Goal: Task Accomplishment & Management: Manage account settings

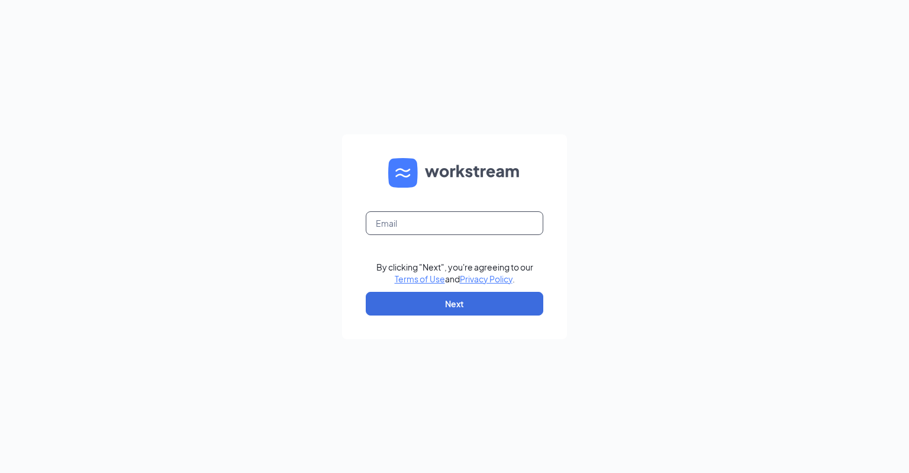
click at [490, 231] on input "text" at bounding box center [455, 223] width 178 height 24
type input "scaddabushbarrieagm@sircorp.com"
click at [445, 310] on button "Next" at bounding box center [455, 304] width 178 height 24
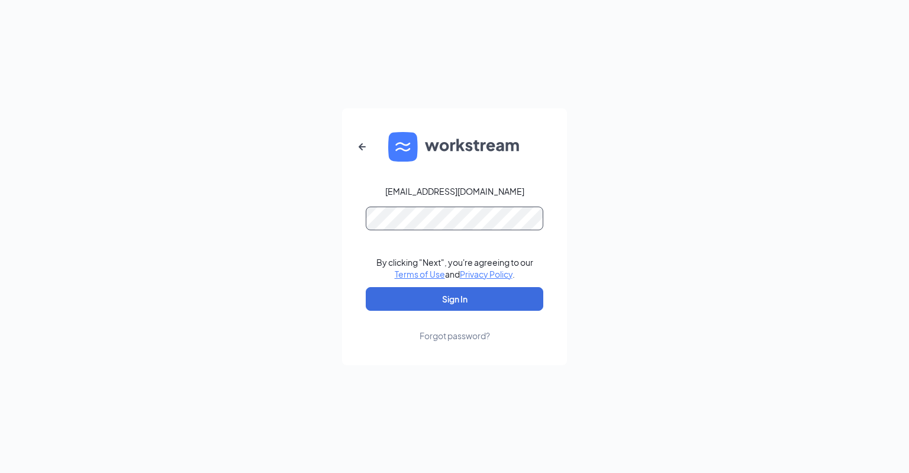
click at [366, 287] on button "Sign In" at bounding box center [455, 299] width 178 height 24
